Goal: Entertainment & Leisure: Consume media (video, audio)

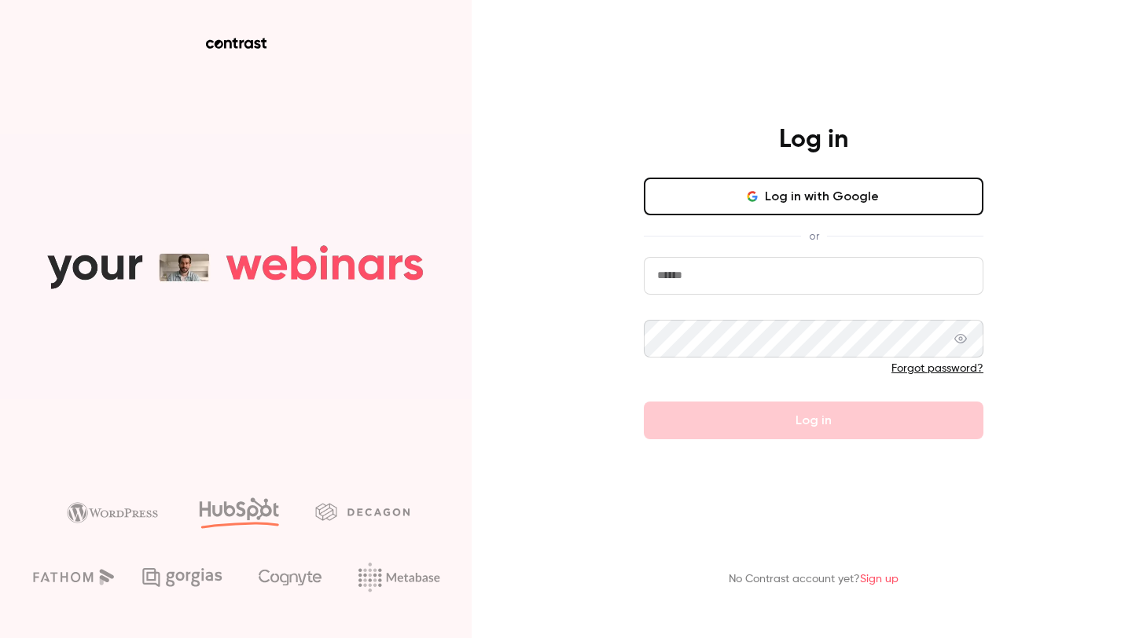
type input "**********"
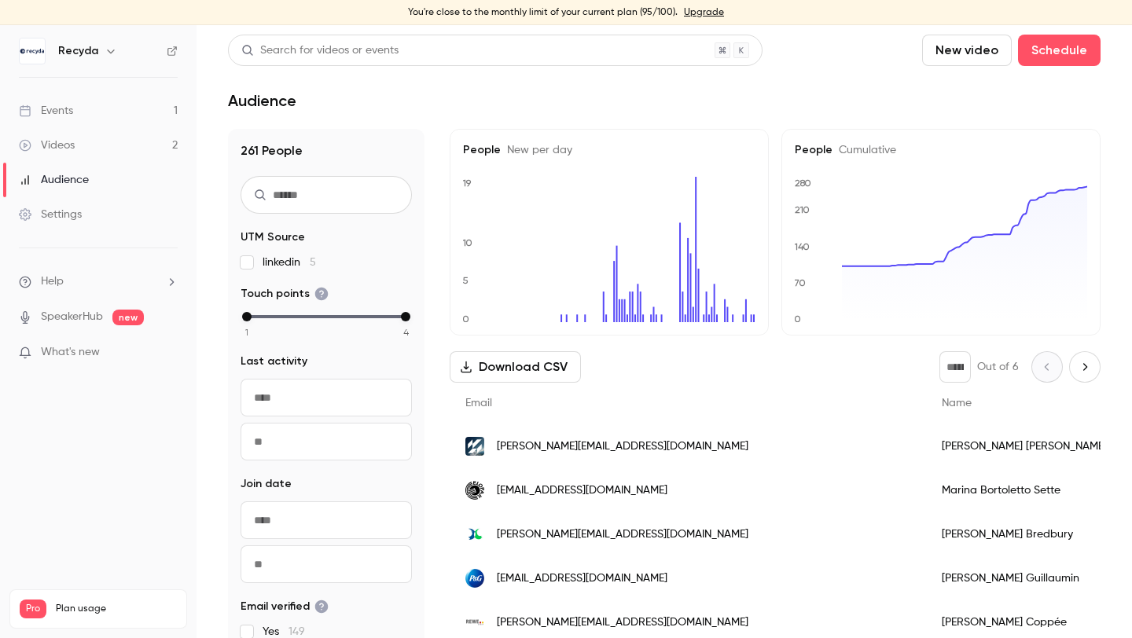
click at [68, 143] on div "Videos" at bounding box center [47, 146] width 56 height 16
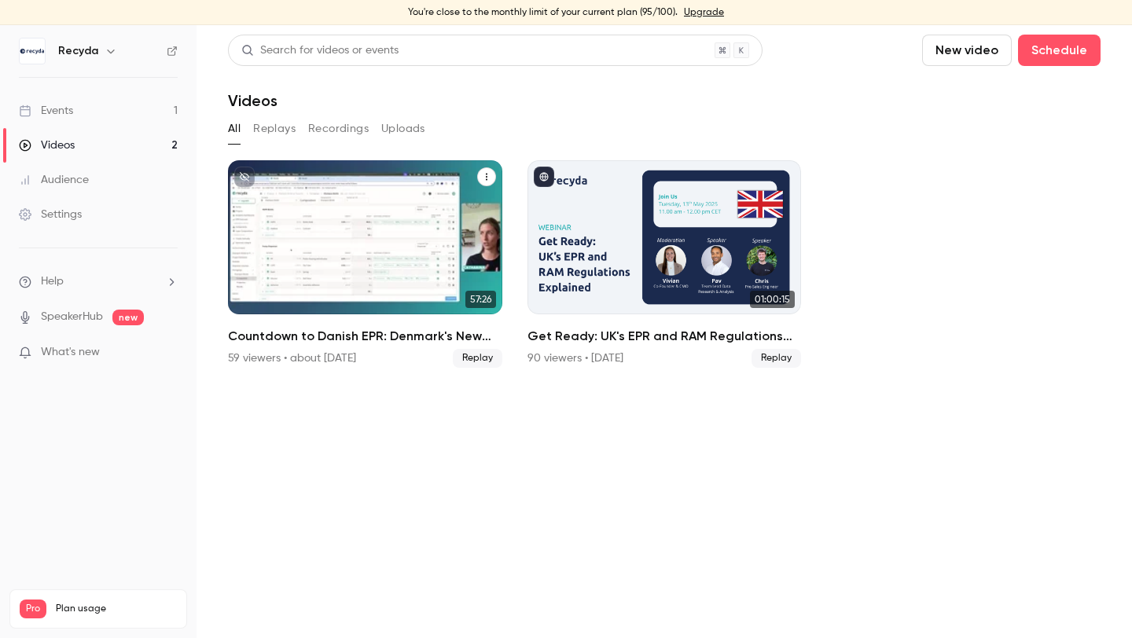
click at [373, 227] on div "Countdown to Danish EPR: Denmark's New EPR Regulations Explained" at bounding box center [365, 237] width 274 height 154
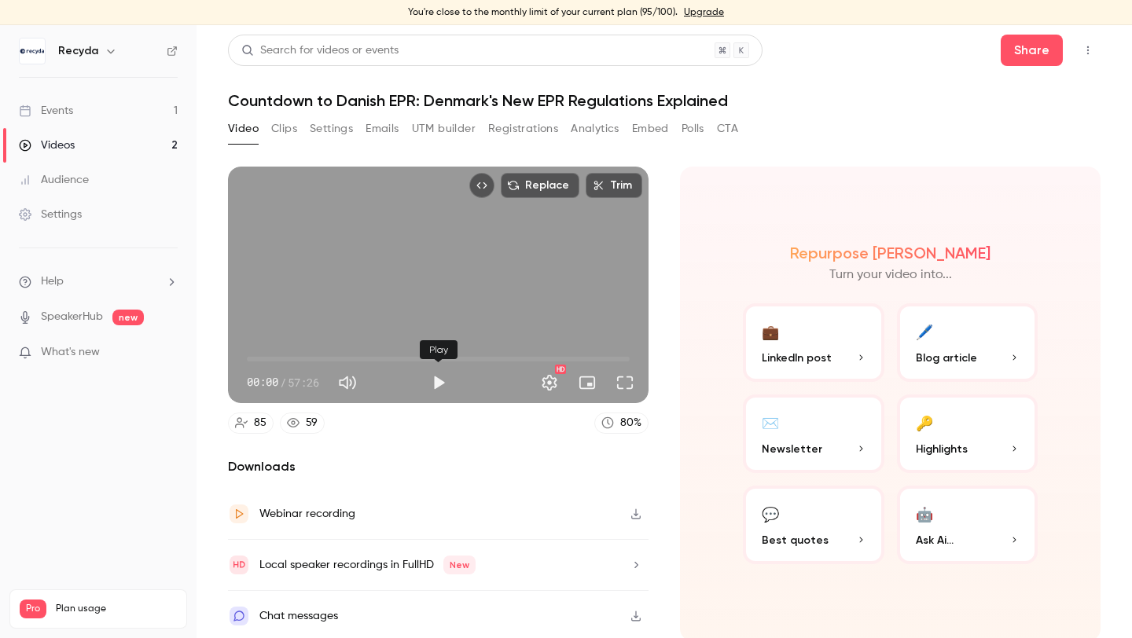
click at [432, 380] on button "Play" at bounding box center [438, 382] width 31 height 31
click at [626, 388] on button "Full screen" at bounding box center [624, 382] width 31 height 31
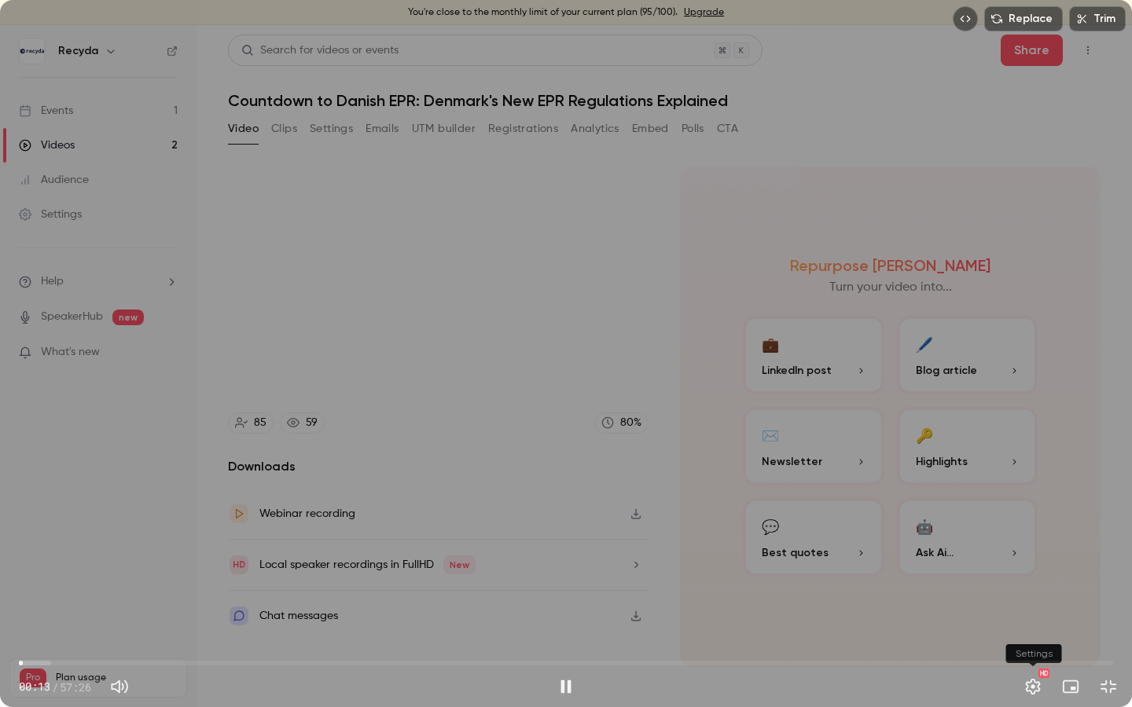
click at [1033, 637] on button "Settings" at bounding box center [1032, 686] width 31 height 31
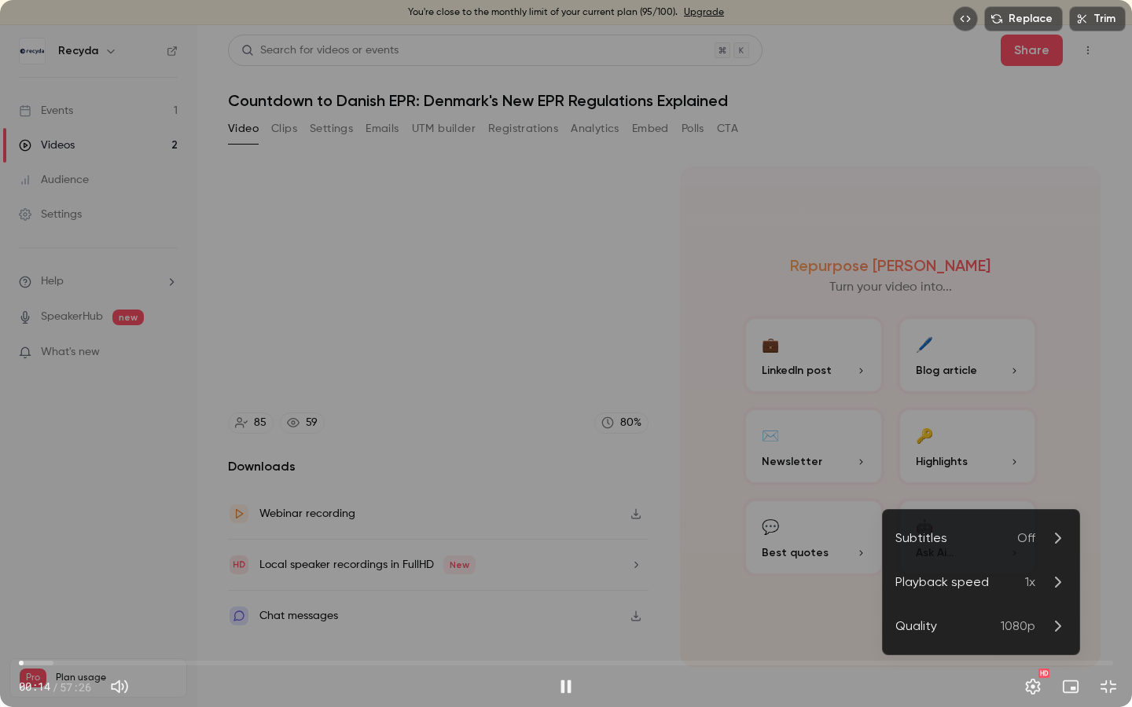
click at [1003, 581] on div "Playback speed" at bounding box center [960, 582] width 130 height 19
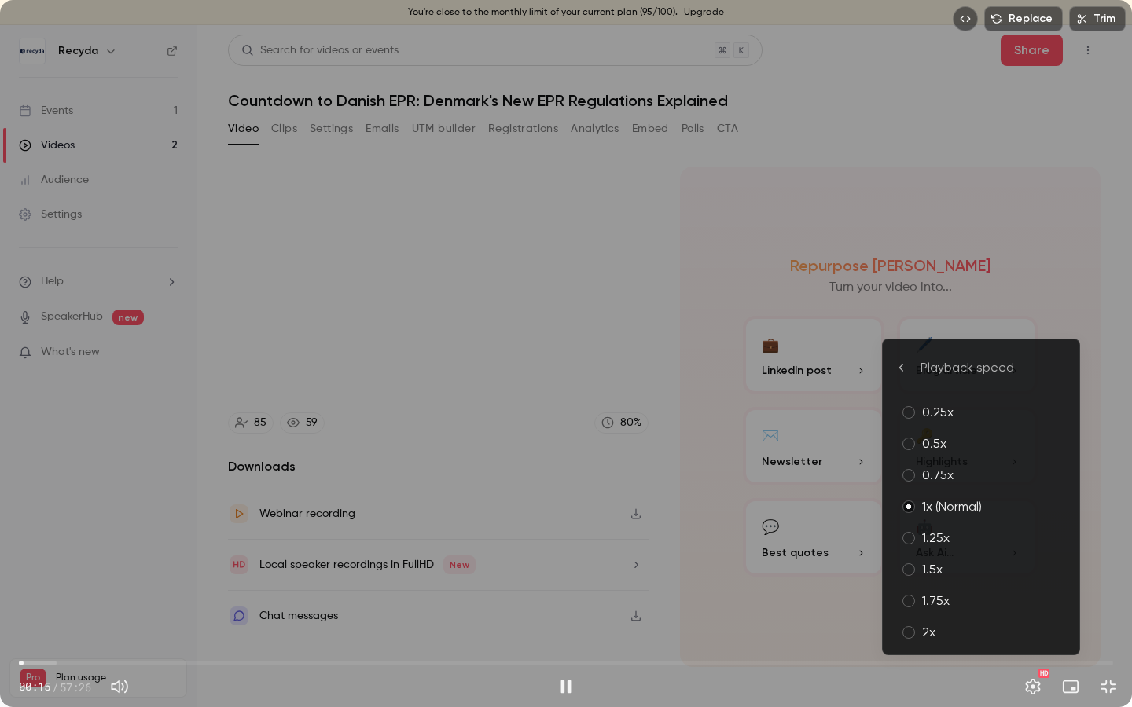
click at [980, 567] on div "1.5x" at bounding box center [994, 569] width 145 height 19
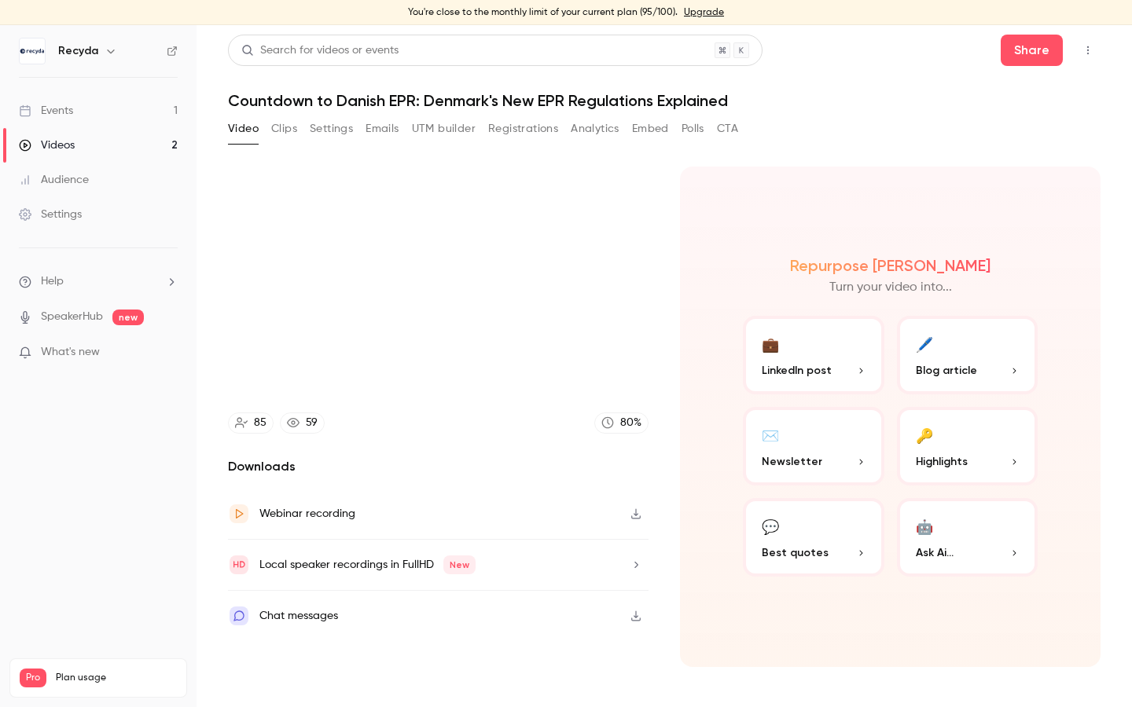
click at [693, 397] on video at bounding box center [566, 353] width 1132 height 707
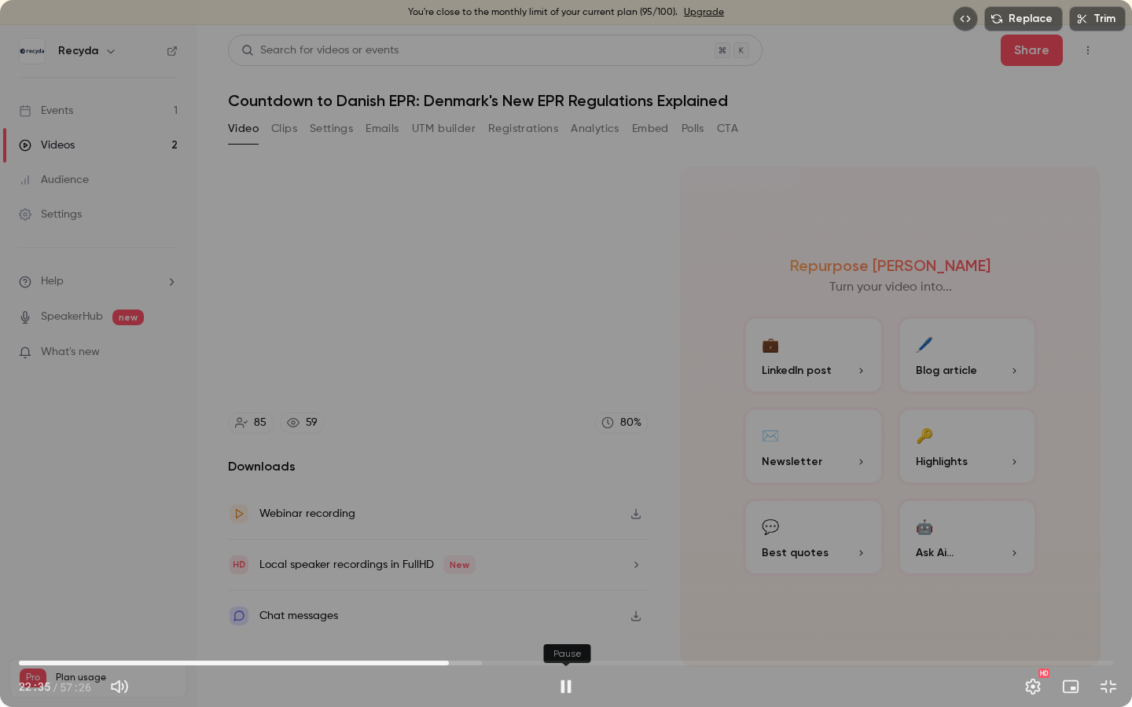
click at [557, 637] on button "Pause" at bounding box center [565, 686] width 31 height 31
click at [446, 637] on span "22:35" at bounding box center [448, 663] width 5 height 5
click at [439, 637] on span "22:11" at bounding box center [441, 663] width 5 height 5
click at [433, 637] on span "21:52" at bounding box center [435, 663] width 5 height 5
click at [421, 637] on span "21:39" at bounding box center [566, 663] width 1094 height 25
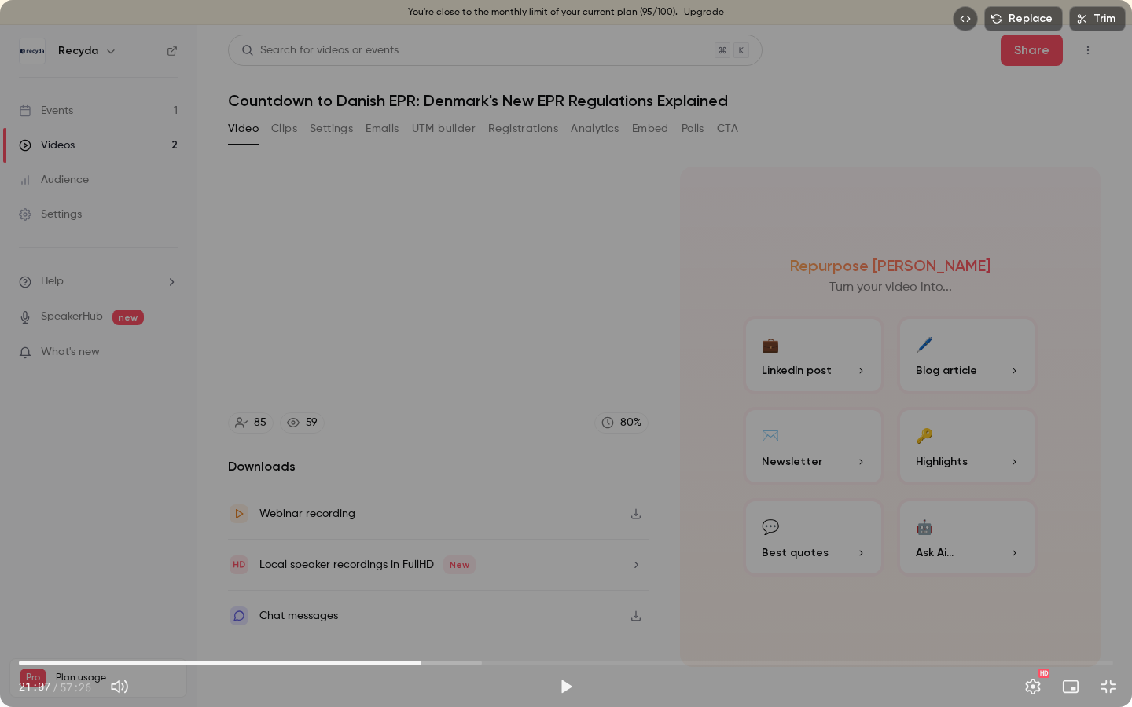
click at [424, 637] on span "21:07" at bounding box center [421, 663] width 5 height 5
type input "******"
click at [424, 637] on span "21:24" at bounding box center [426, 663] width 5 height 5
click at [1122, 637] on button "Exit full screen" at bounding box center [1107, 686] width 31 height 31
